Goal: Check status: Check status

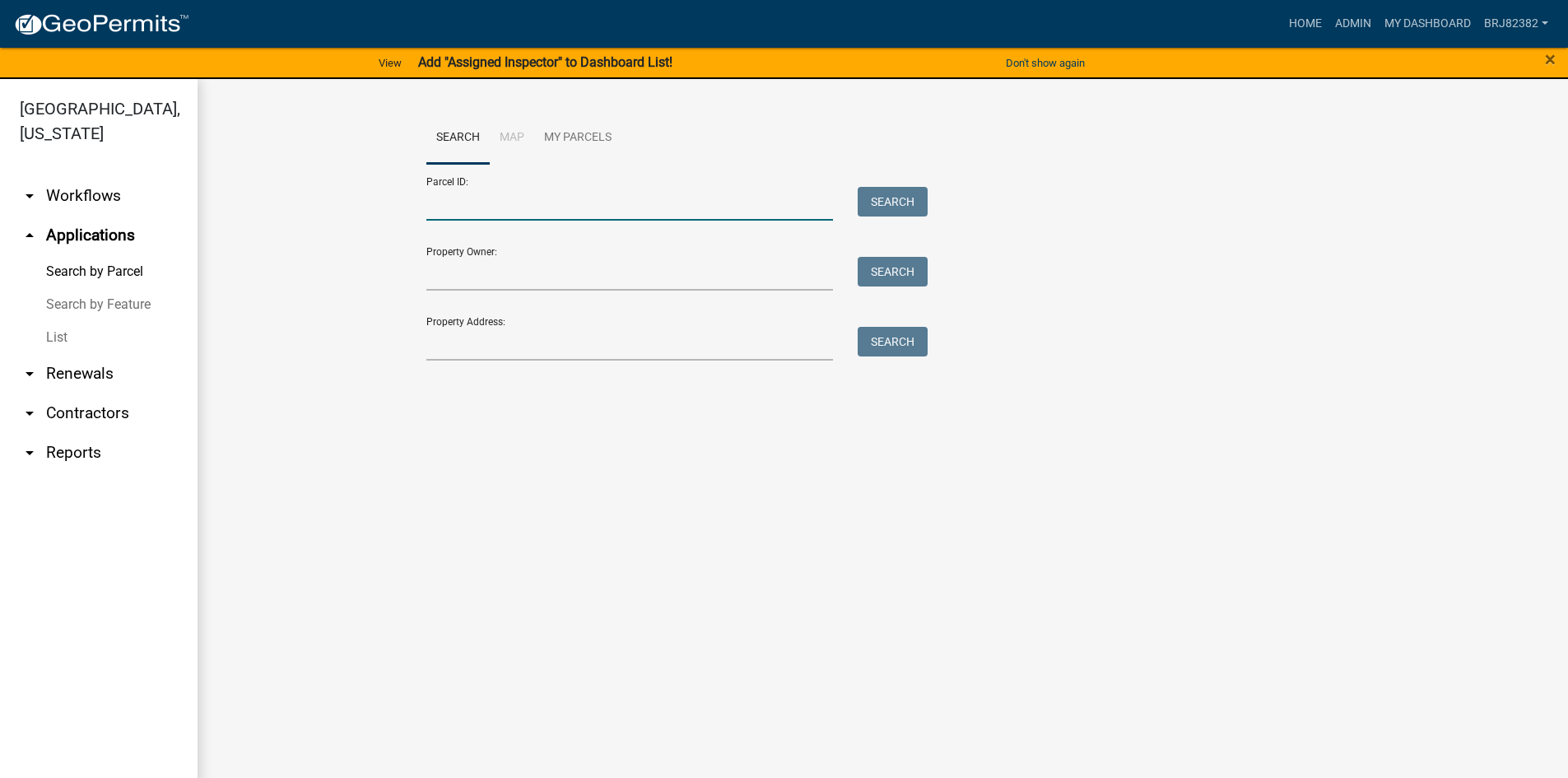
click at [447, 202] on input "Parcel ID:" at bounding box center [629, 203] width 408 height 33
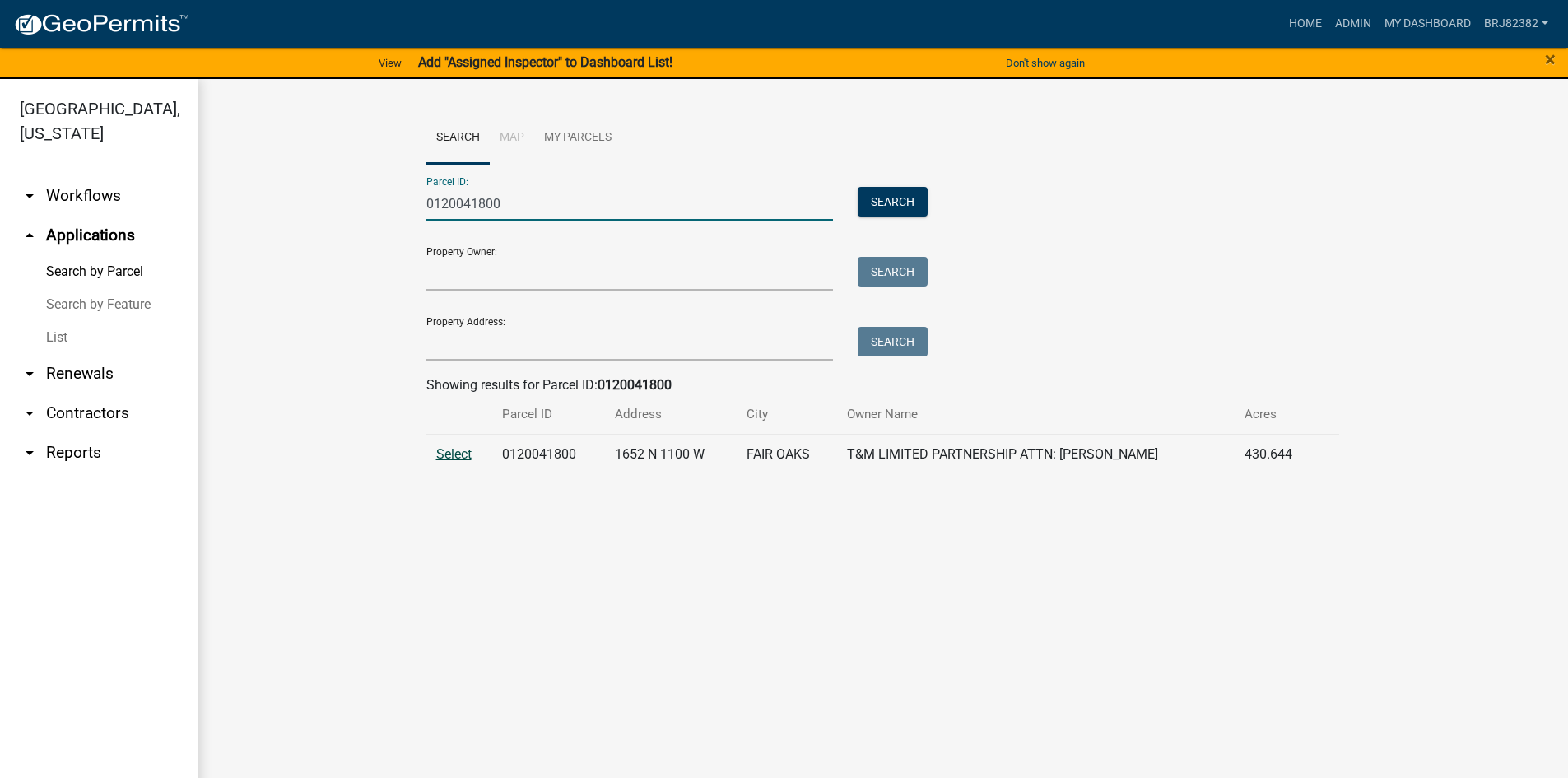
type input "0120041800"
click at [459, 455] on span "Select" at bounding box center [454, 454] width 35 height 16
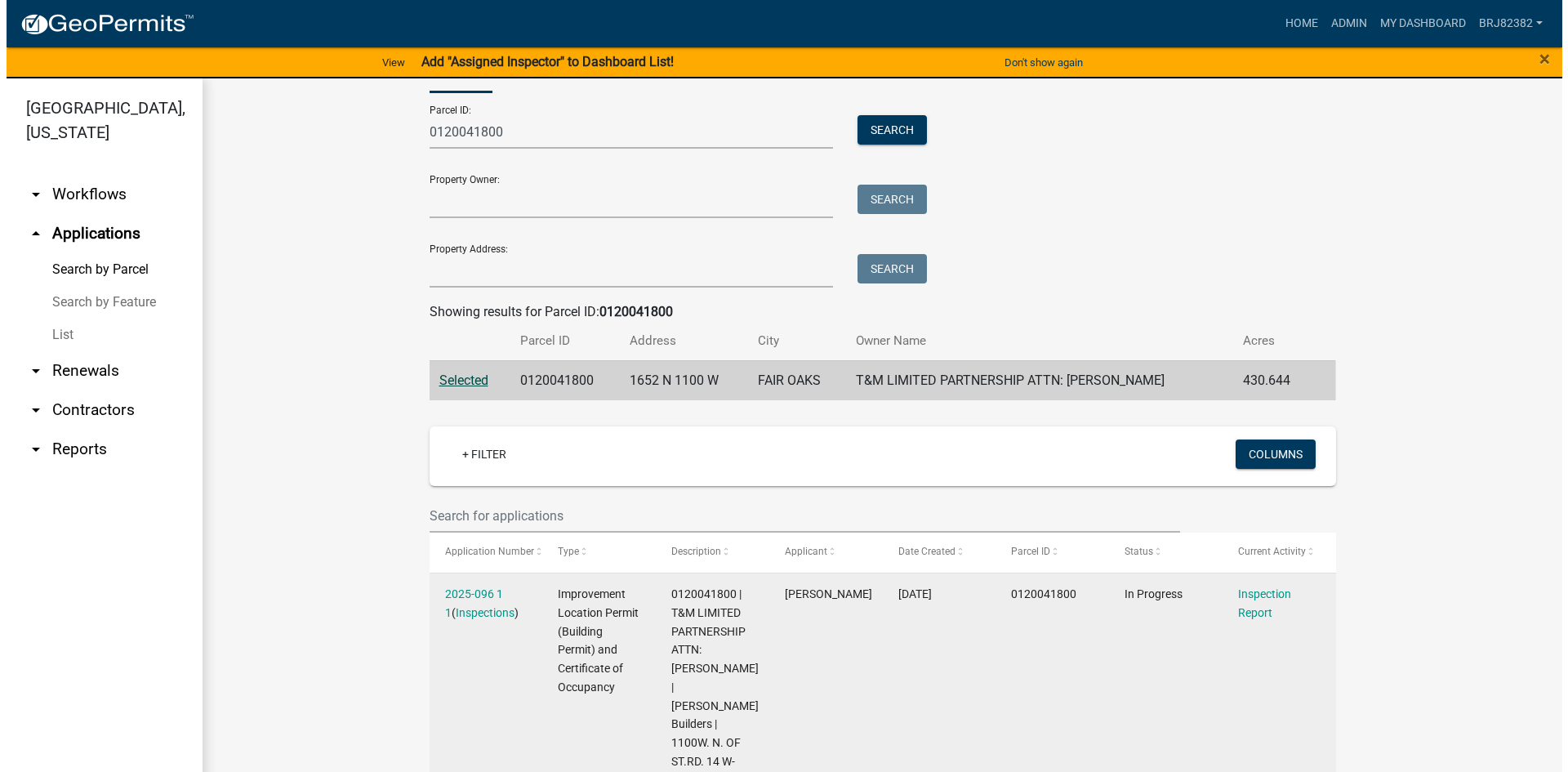
scroll to position [163, 0]
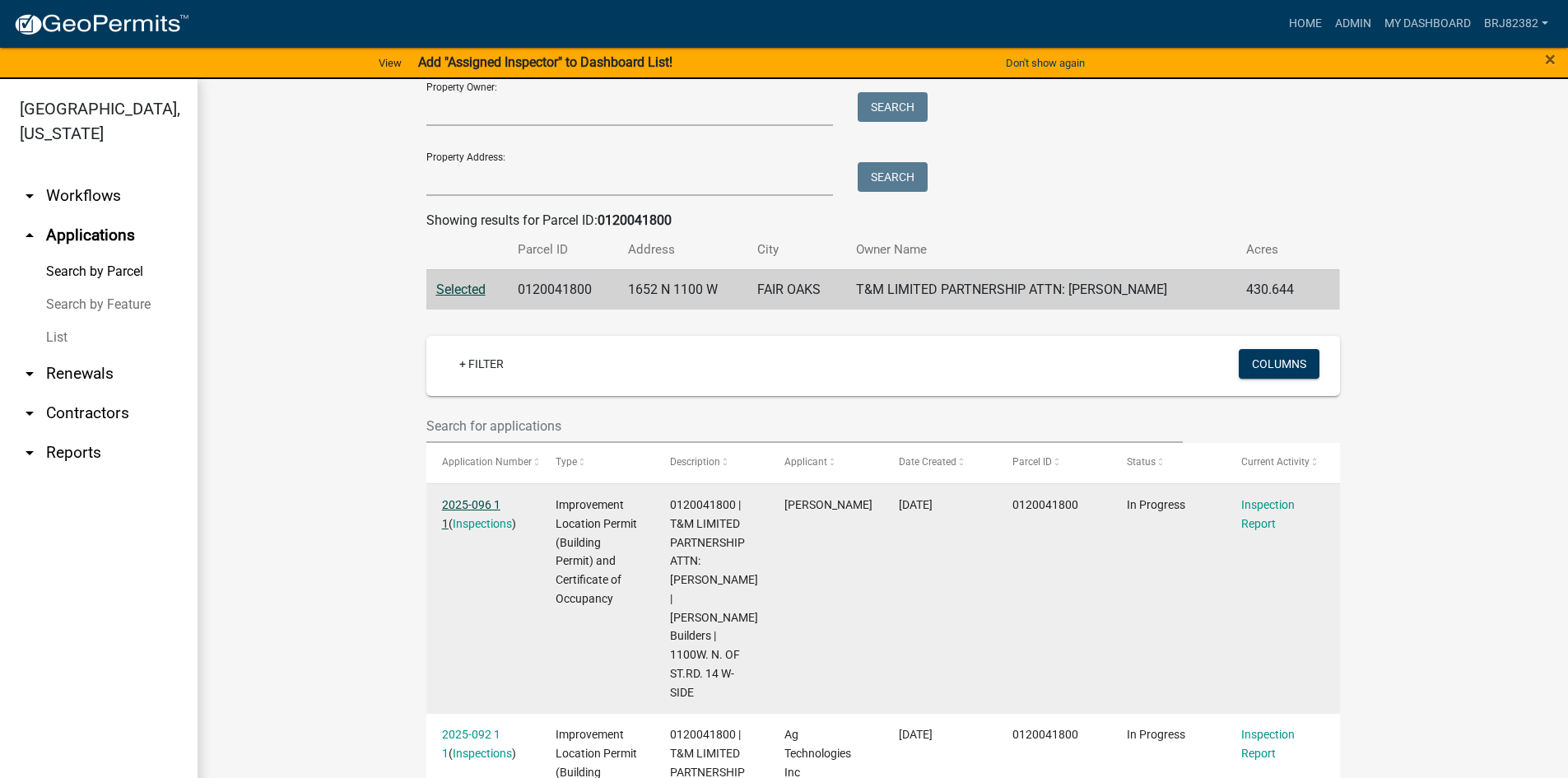
click at [442, 507] on link "2025-096 1 1" at bounding box center [471, 513] width 58 height 32
